Goal: Task Accomplishment & Management: Manage account settings

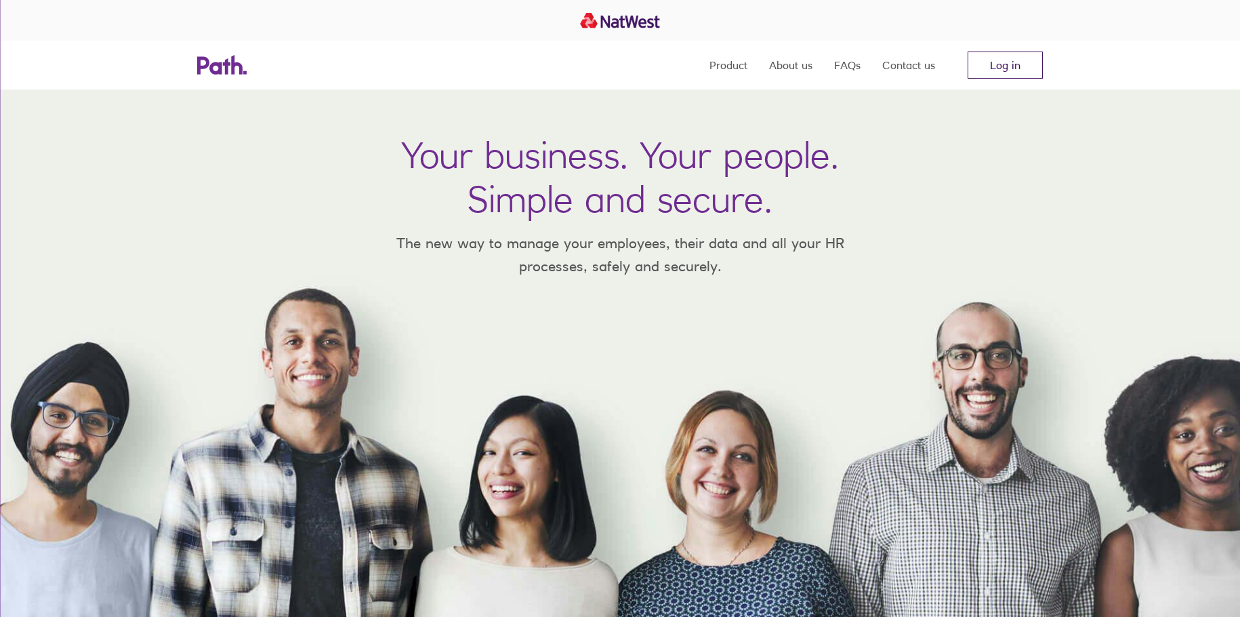
click at [1006, 66] on link "Log in" at bounding box center [1005, 65] width 75 height 27
click at [1001, 66] on link "Log in" at bounding box center [1005, 65] width 75 height 27
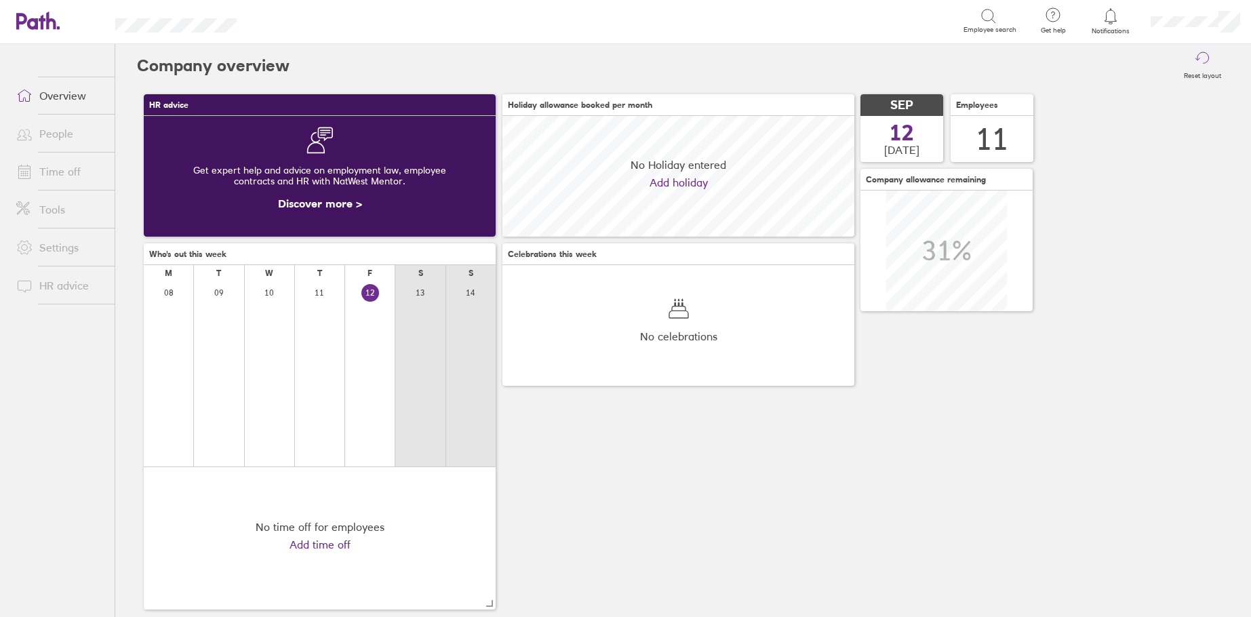
scroll to position [121, 352]
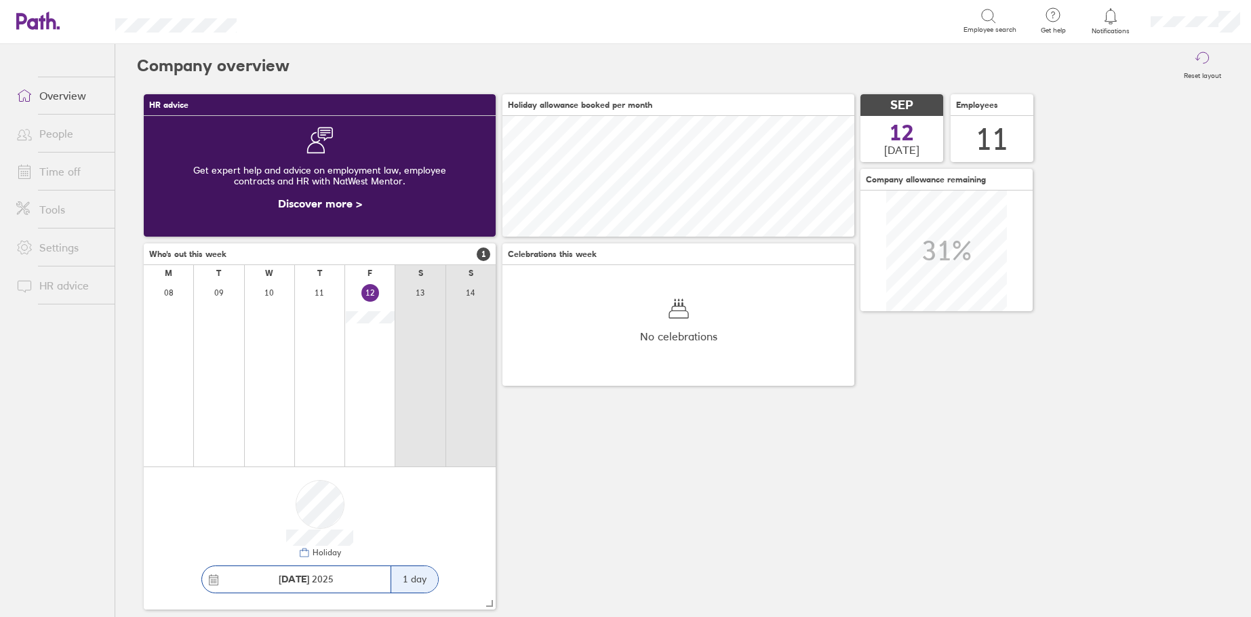
click at [62, 174] on link "Time off" at bounding box center [59, 171] width 109 height 27
